Goal: Transaction & Acquisition: Book appointment/travel/reservation

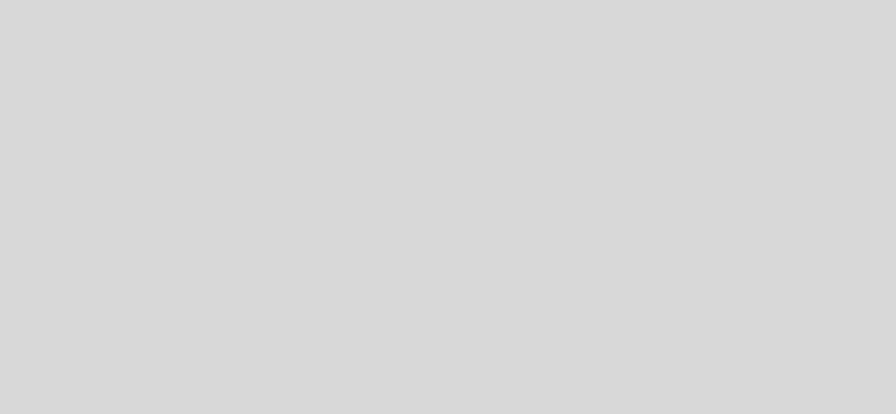
select select "es"
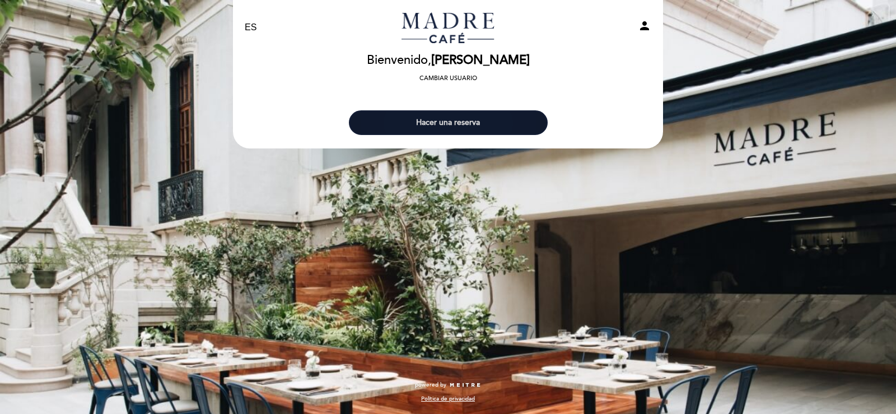
click at [490, 121] on button "Hacer una reserva" at bounding box center [448, 122] width 199 height 25
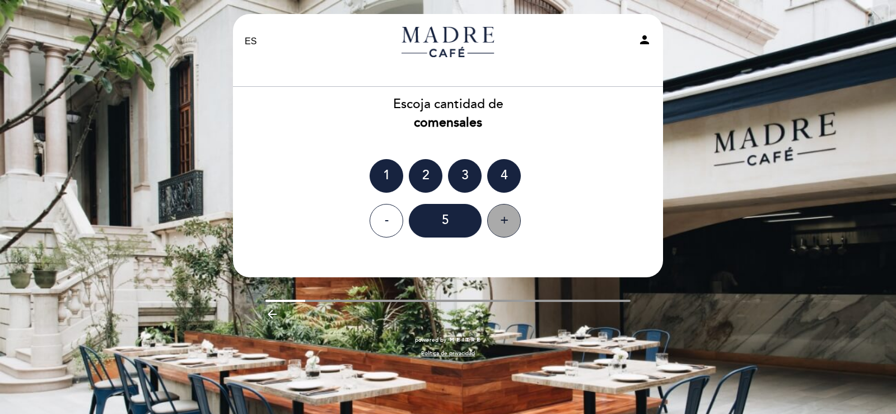
click at [508, 219] on div "+" at bounding box center [504, 221] width 34 height 34
click at [433, 225] on div "8" at bounding box center [445, 221] width 73 height 34
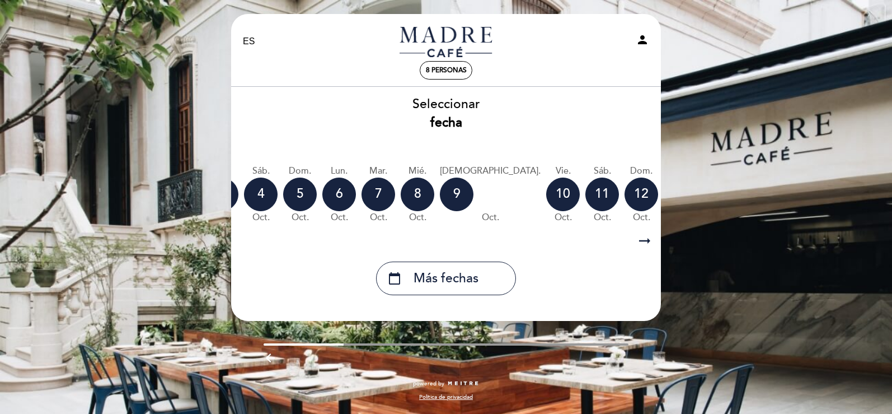
scroll to position [0, 186]
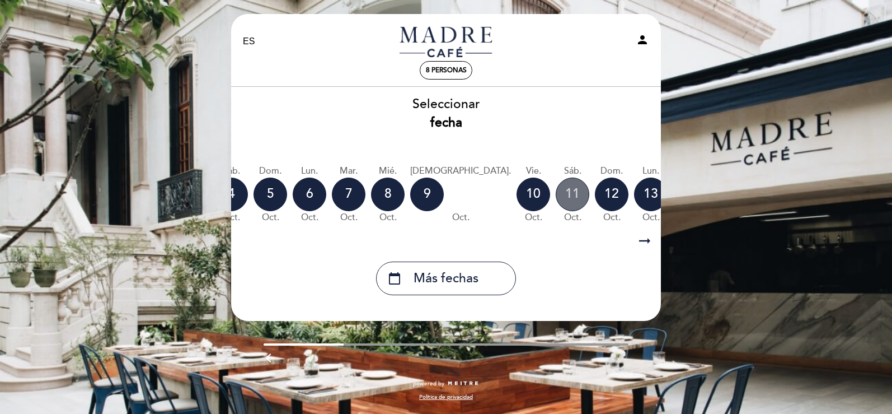
click at [556, 198] on div "11" at bounding box center [573, 194] width 34 height 34
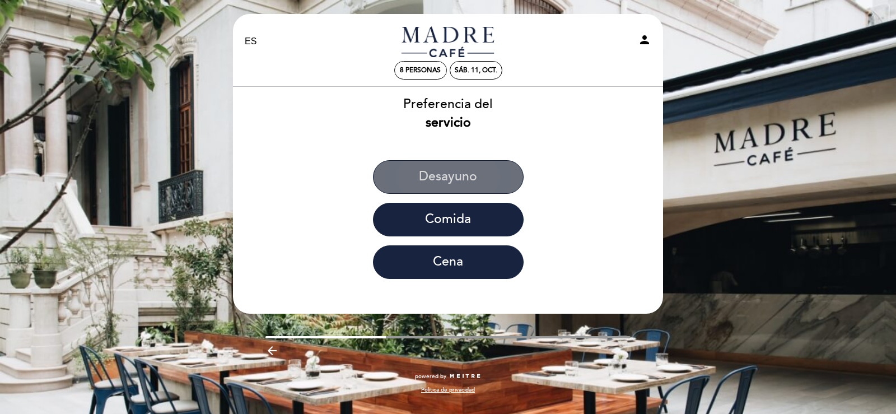
click at [465, 177] on button "Desayuno" at bounding box center [448, 177] width 151 height 34
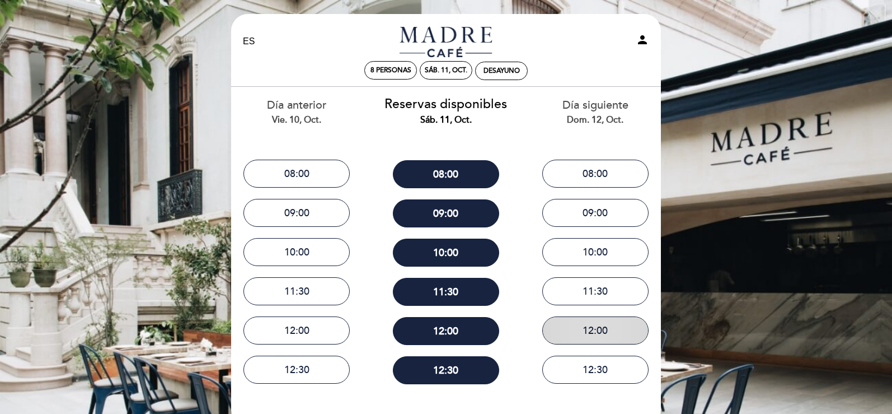
click at [608, 324] on button "12:00" at bounding box center [596, 330] width 106 height 28
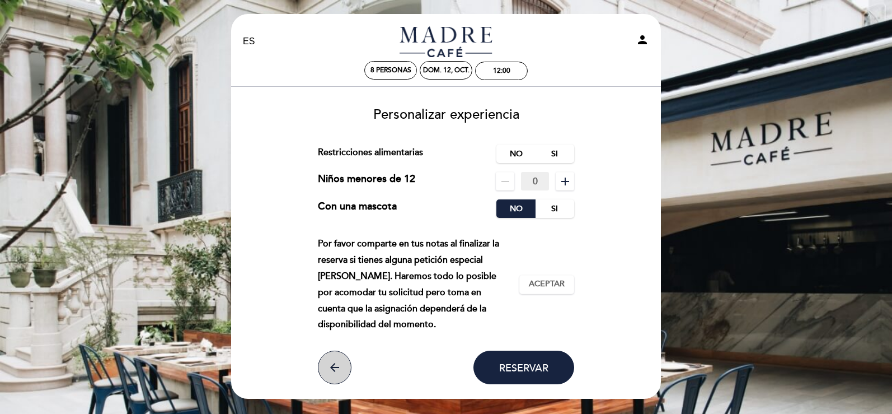
click at [330, 362] on icon "arrow_back" at bounding box center [334, 367] width 13 height 13
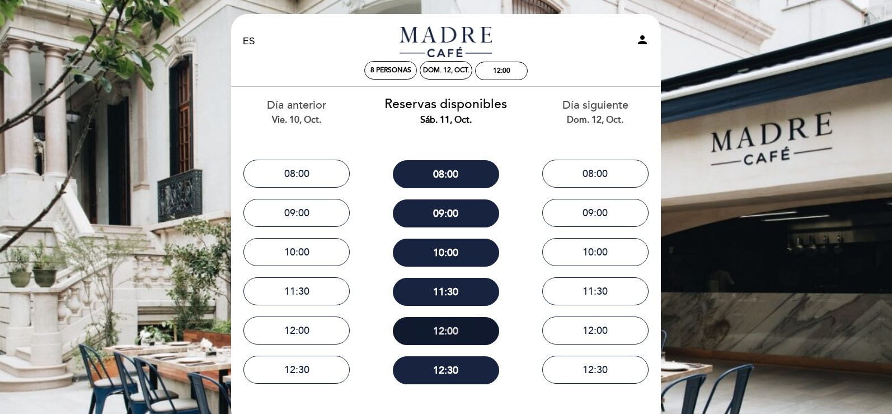
click at [442, 334] on button "12:00" at bounding box center [446, 331] width 106 height 28
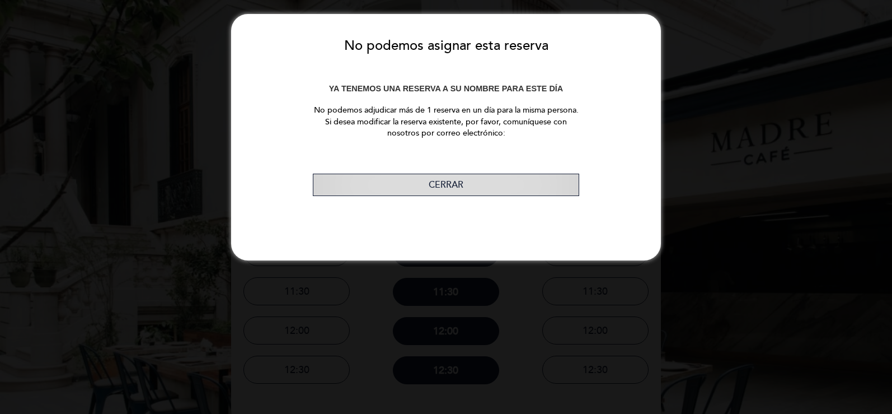
click at [464, 185] on button "Cerrar" at bounding box center [446, 185] width 267 height 23
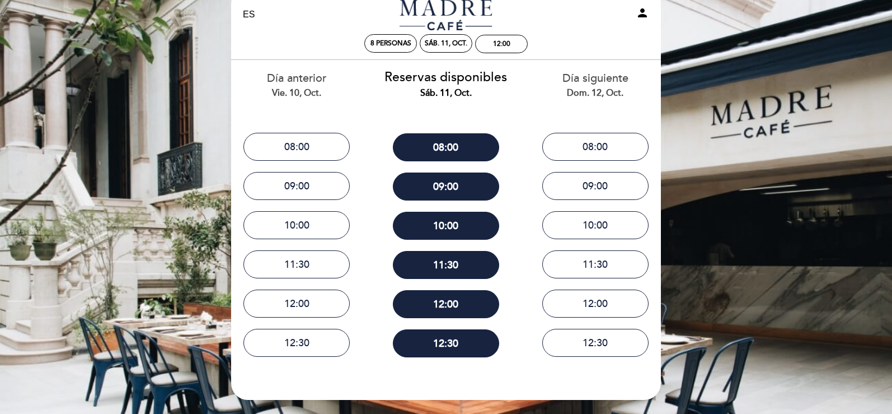
scroll to position [0, 0]
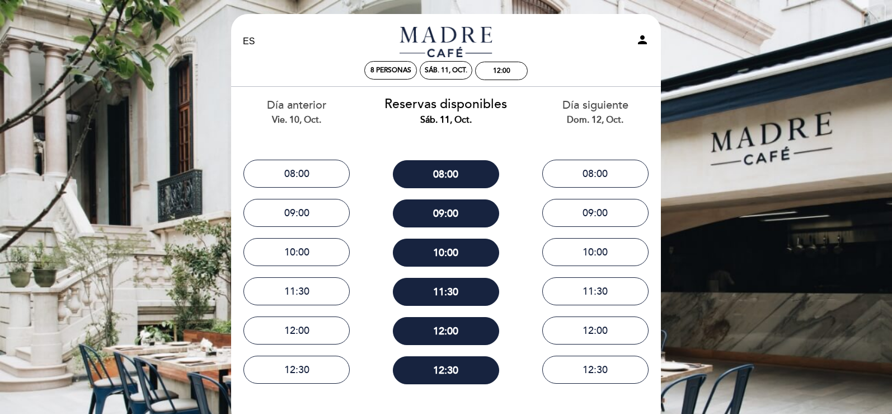
click at [690, 128] on div "EN ES PT [GEOGRAPHIC_DATA] person 8 personas sáb. 11, oct. 12:00 [GEOGRAPHIC_DA…" at bounding box center [446, 259] width 892 height 518
